Goal: Information Seeking & Learning: Check status

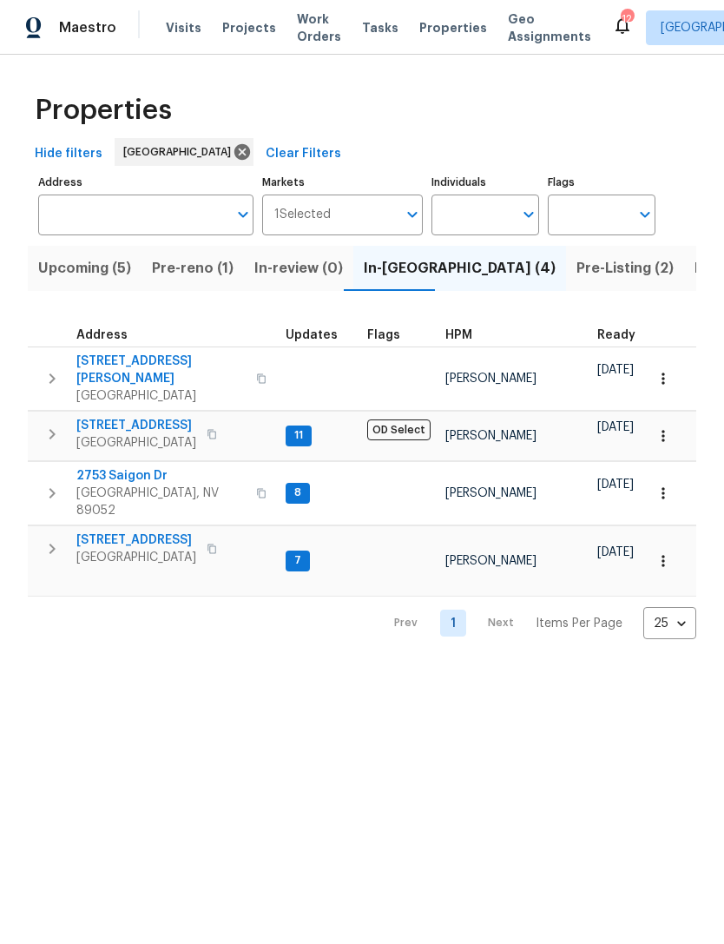
click at [577, 262] on span "Pre-Listing (2)" at bounding box center [625, 268] width 97 height 24
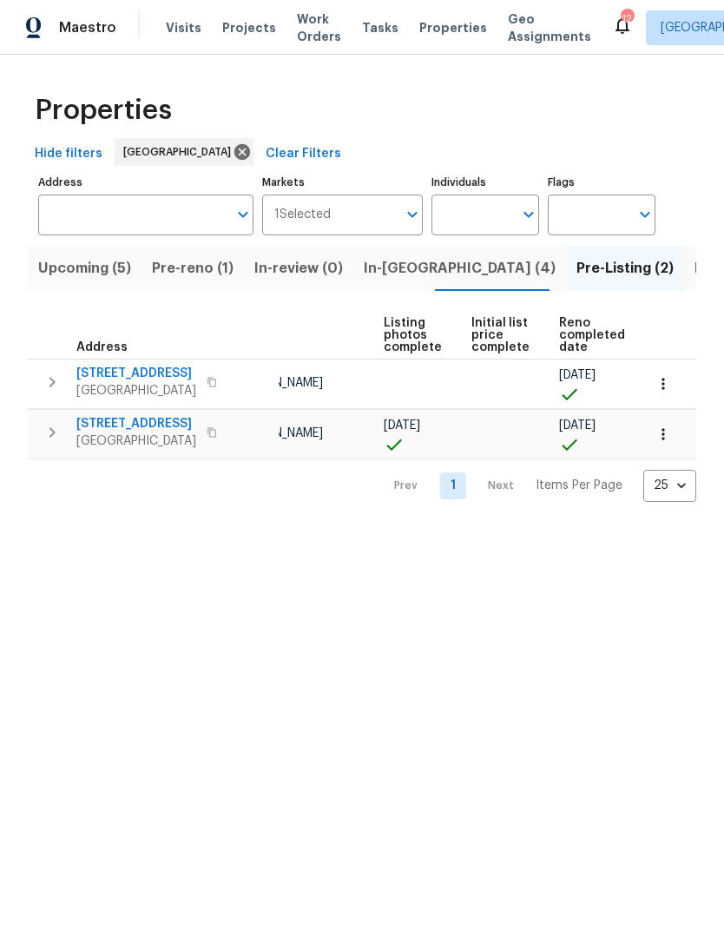
scroll to position [0, 116]
click at [76, 370] on span "[STREET_ADDRESS]" at bounding box center [136, 373] width 120 height 17
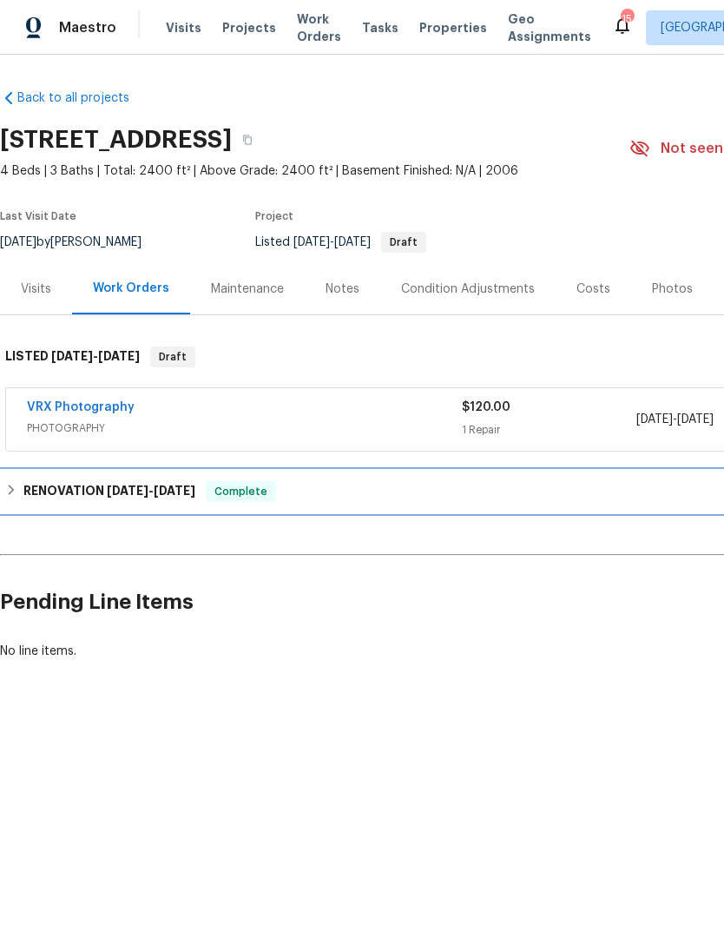
click at [18, 491] on div "RENOVATION 9/22/25 - 10/3/25 Complete" at bounding box center [490, 491] width 971 height 21
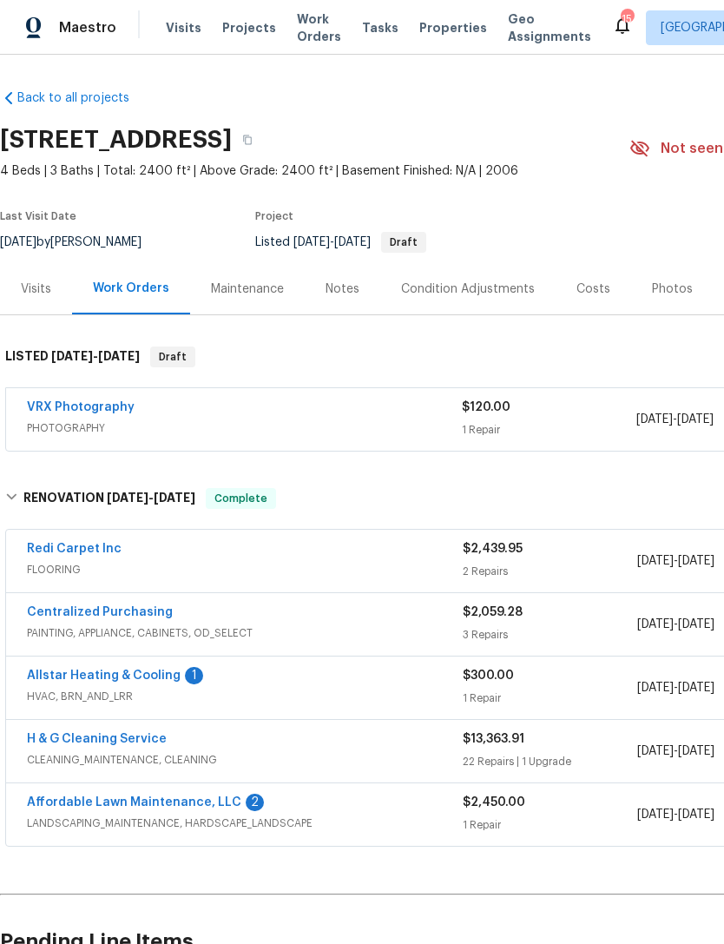
click at [66, 804] on link "Affordable Lawn Maintenance, LLC" at bounding box center [134, 802] width 215 height 12
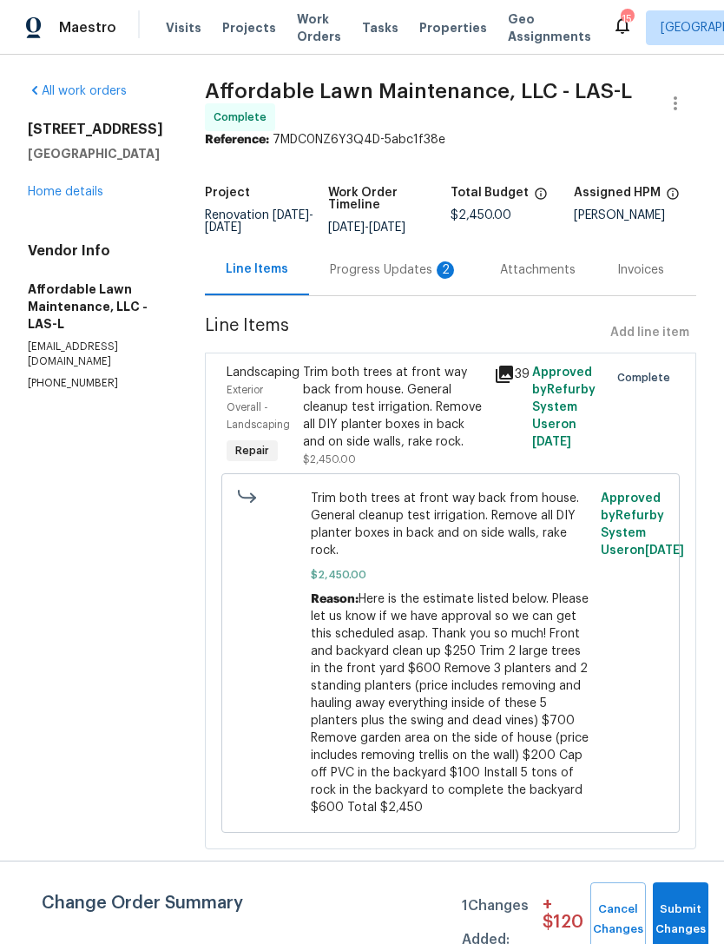
click at [353, 268] on div "Progress Updates 2" at bounding box center [394, 269] width 129 height 17
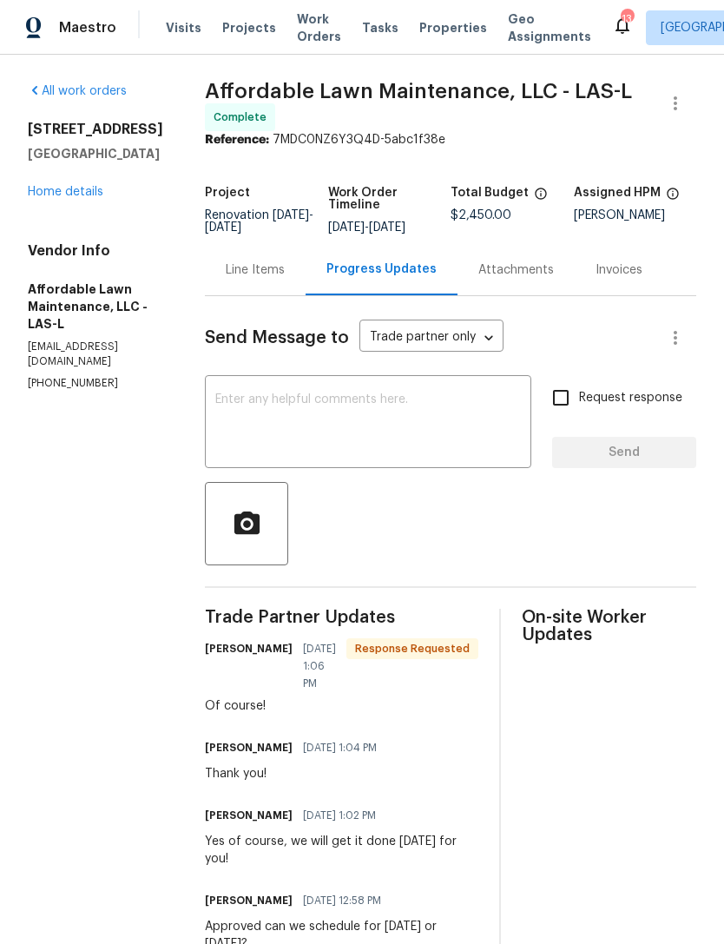
click at [52, 198] on link "Home details" at bounding box center [66, 192] width 76 height 12
